Goal: Information Seeking & Learning: Learn about a topic

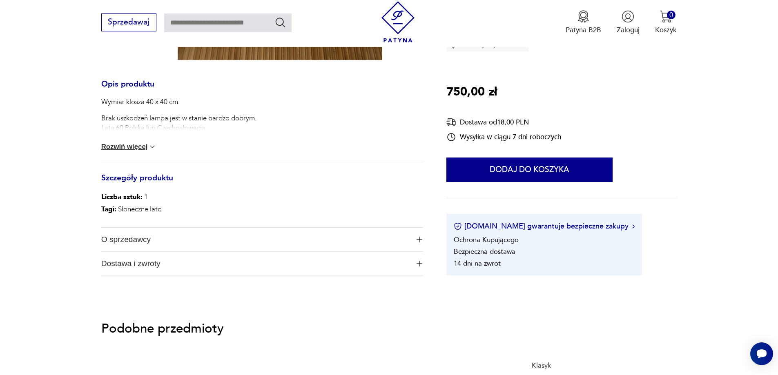
scroll to position [327, 0]
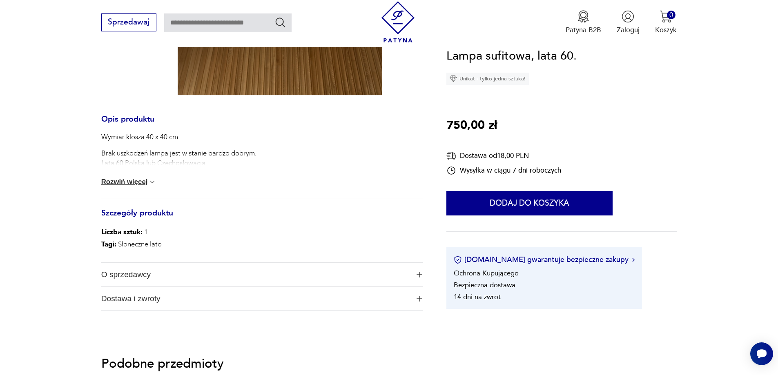
click at [135, 184] on button "Rozwiń więcej" at bounding box center [129, 182] width 56 height 8
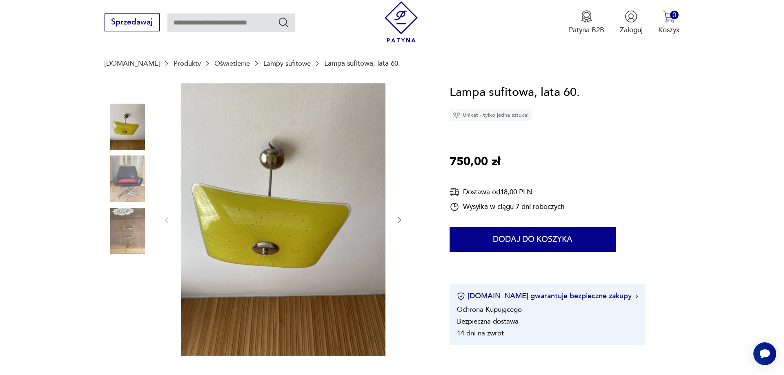
scroll to position [41, 0]
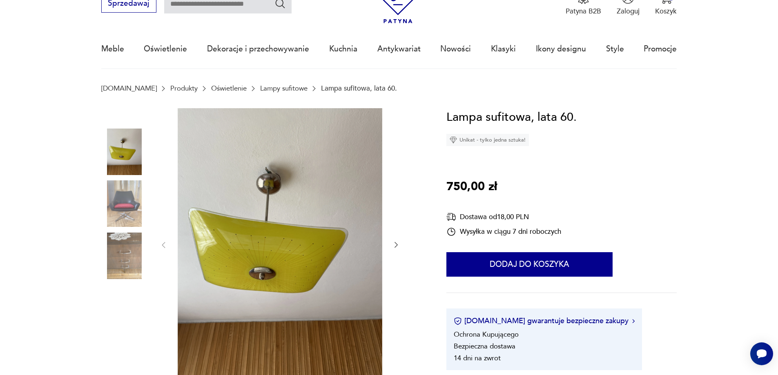
click at [255, 199] on img at bounding box center [280, 244] width 205 height 273
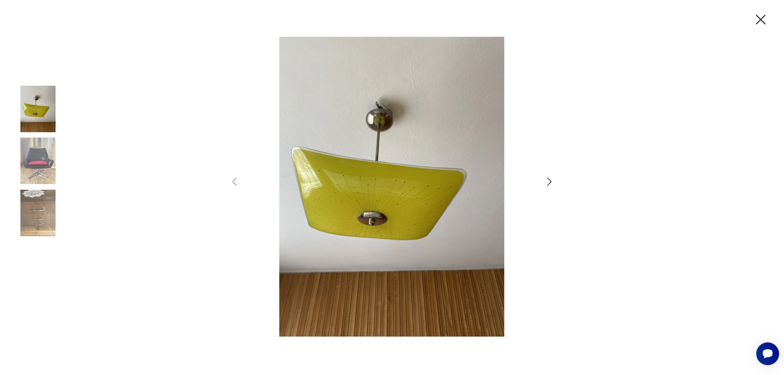
click at [546, 183] on icon "button" at bounding box center [550, 182] width 12 height 12
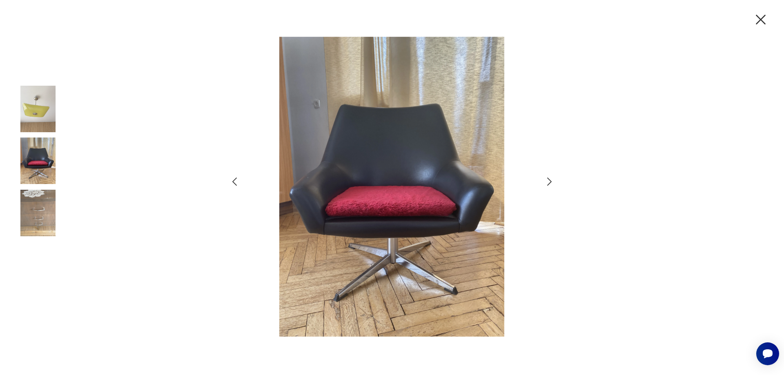
click at [546, 184] on icon "button" at bounding box center [550, 182] width 12 height 12
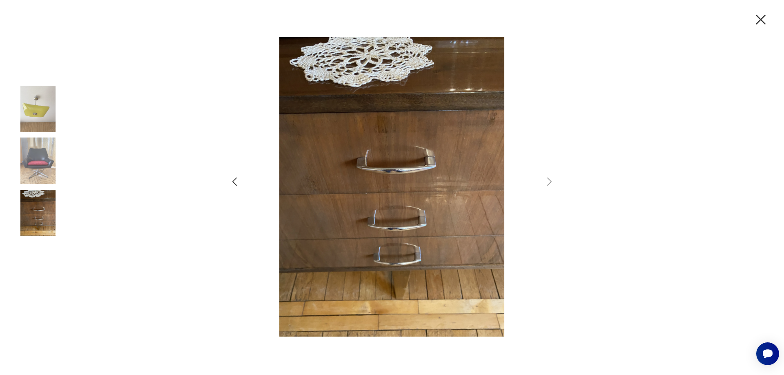
click at [757, 19] on icon "button" at bounding box center [761, 19] width 17 height 17
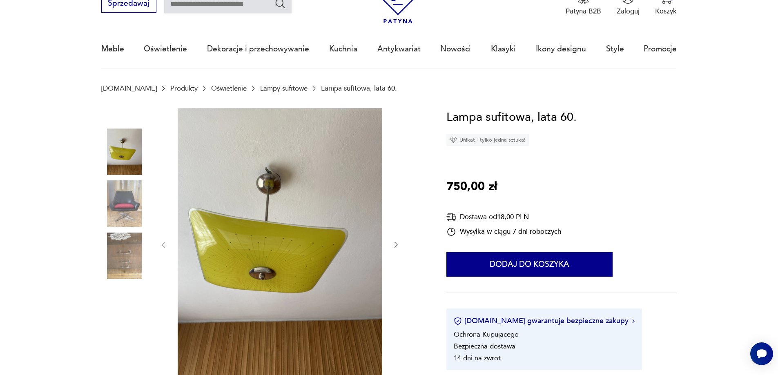
click at [242, 243] on img at bounding box center [280, 244] width 205 height 273
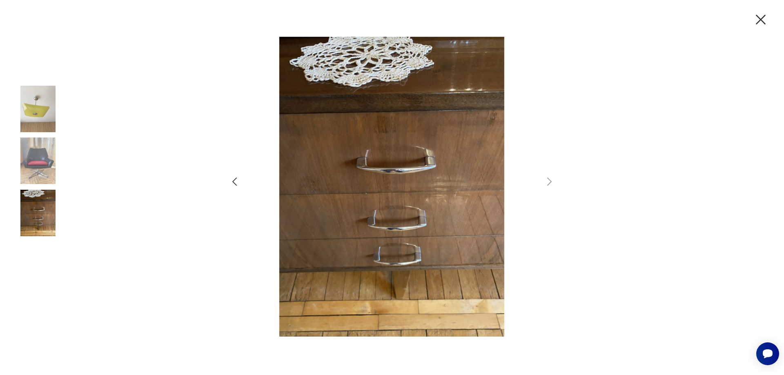
click at [38, 110] on img at bounding box center [38, 109] width 47 height 47
